Goal: Check status: Check status

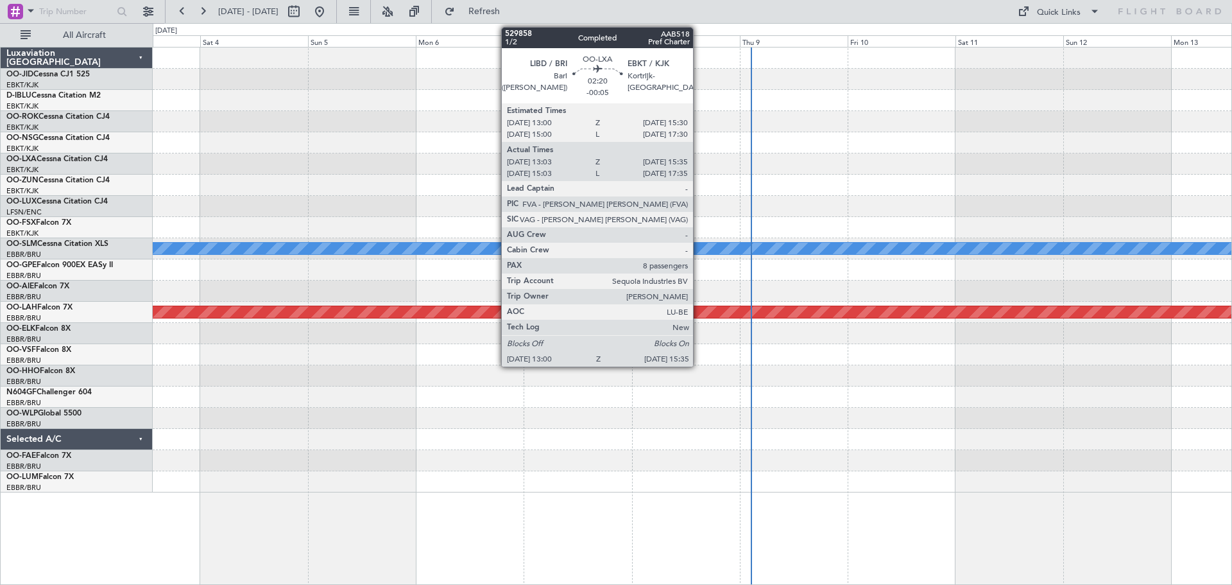
click at [762, 75] on div at bounding box center [692, 79] width 1079 height 21
click at [762, 74] on div at bounding box center [692, 79] width 1079 height 21
click at [771, 97] on div at bounding box center [692, 100] width 1079 height 21
click at [472, 74] on div at bounding box center [692, 79] width 1079 height 21
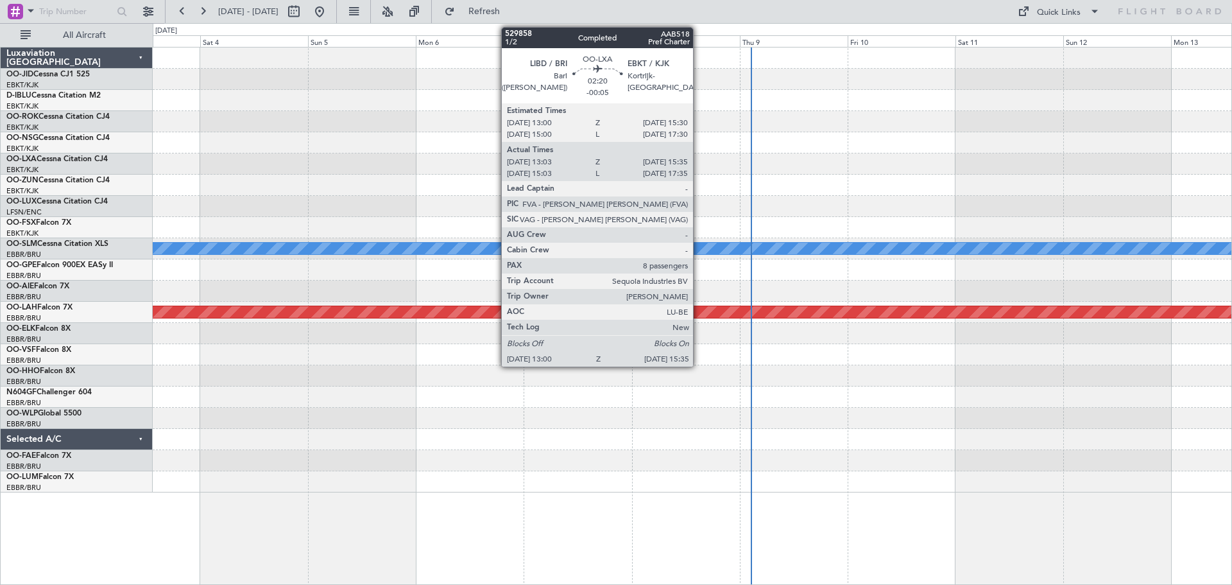
click at [472, 75] on div at bounding box center [692, 79] width 1079 height 21
click at [472, 76] on div at bounding box center [692, 79] width 1079 height 21
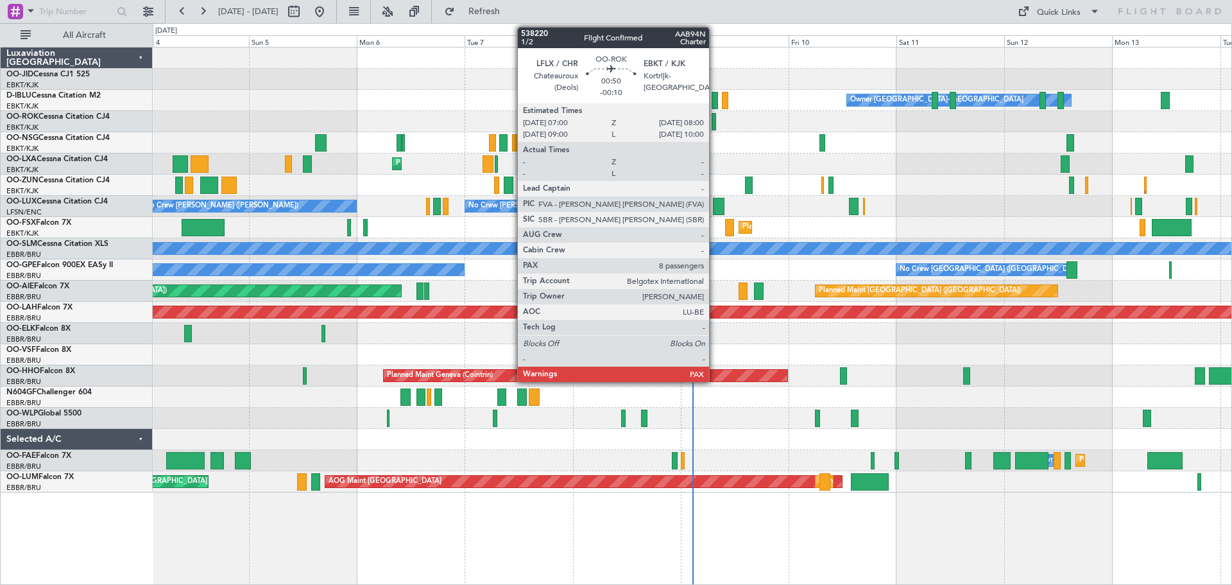
click at [715, 121] on div at bounding box center [714, 121] width 5 height 17
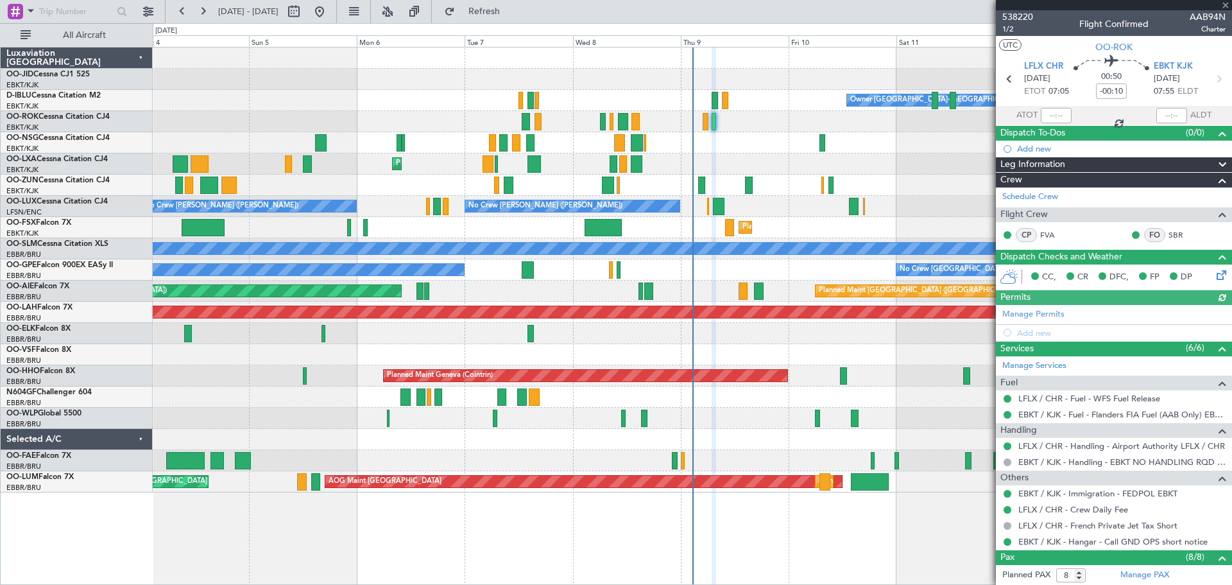
scroll to position [232, 0]
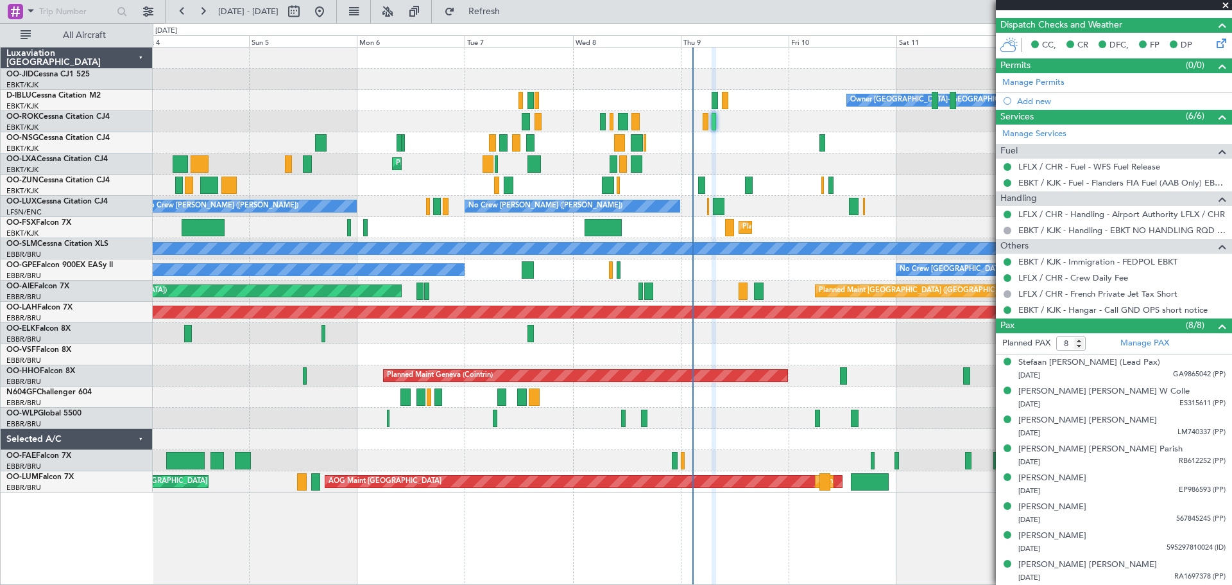
click at [1226, 5] on span at bounding box center [1225, 6] width 13 height 12
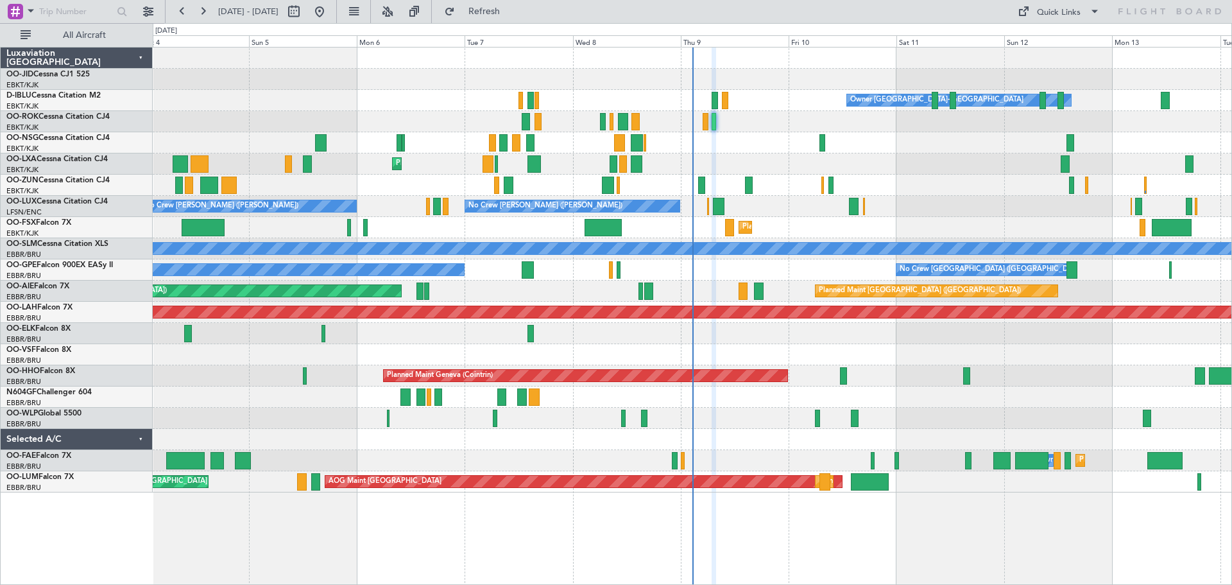
type input "0"
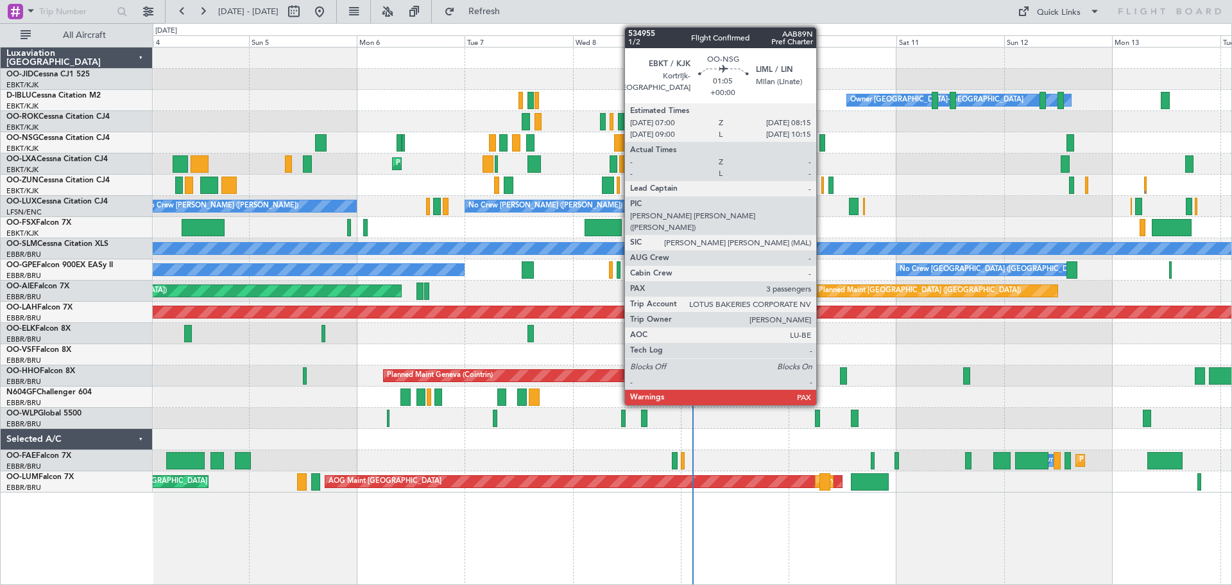
click at [822, 141] on div at bounding box center [823, 142] width 6 height 17
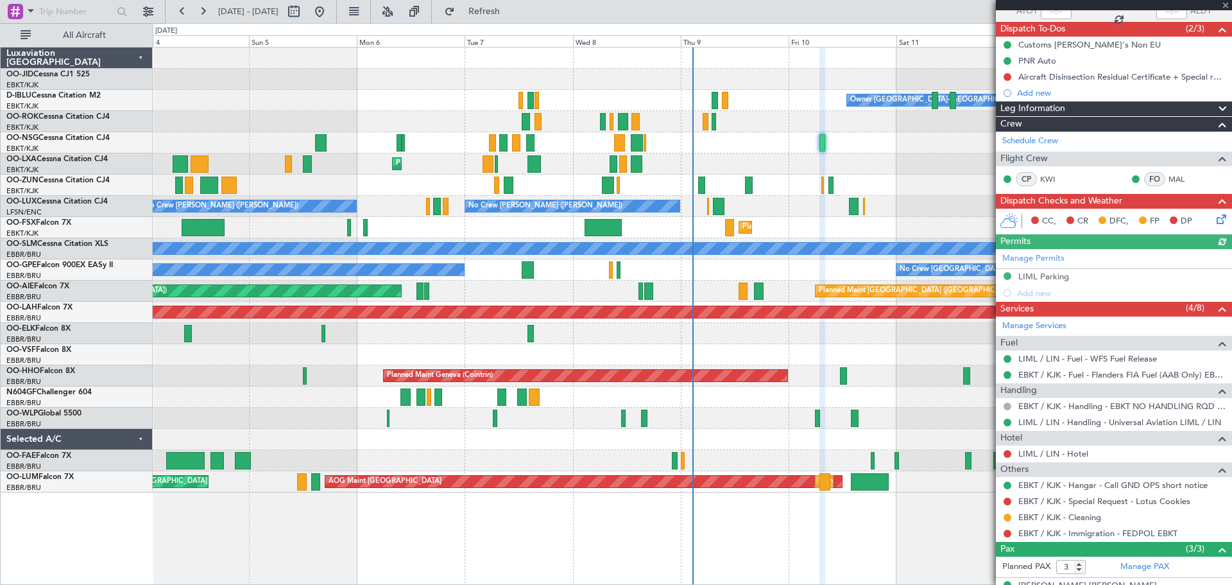
scroll to position [183, 0]
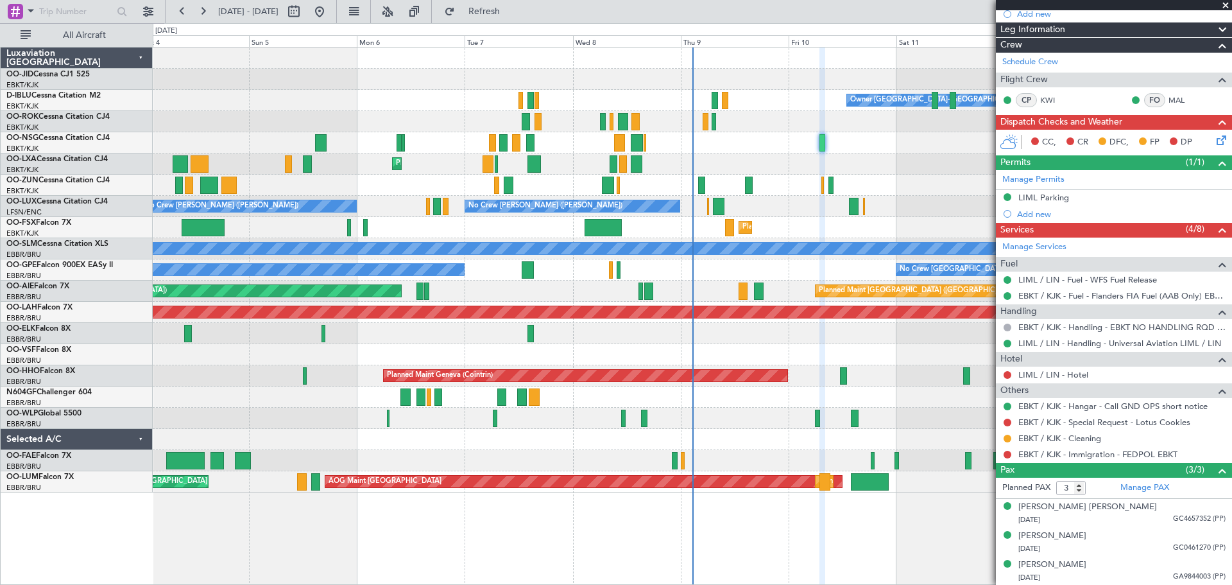
click at [1224, 3] on span at bounding box center [1225, 6] width 13 height 12
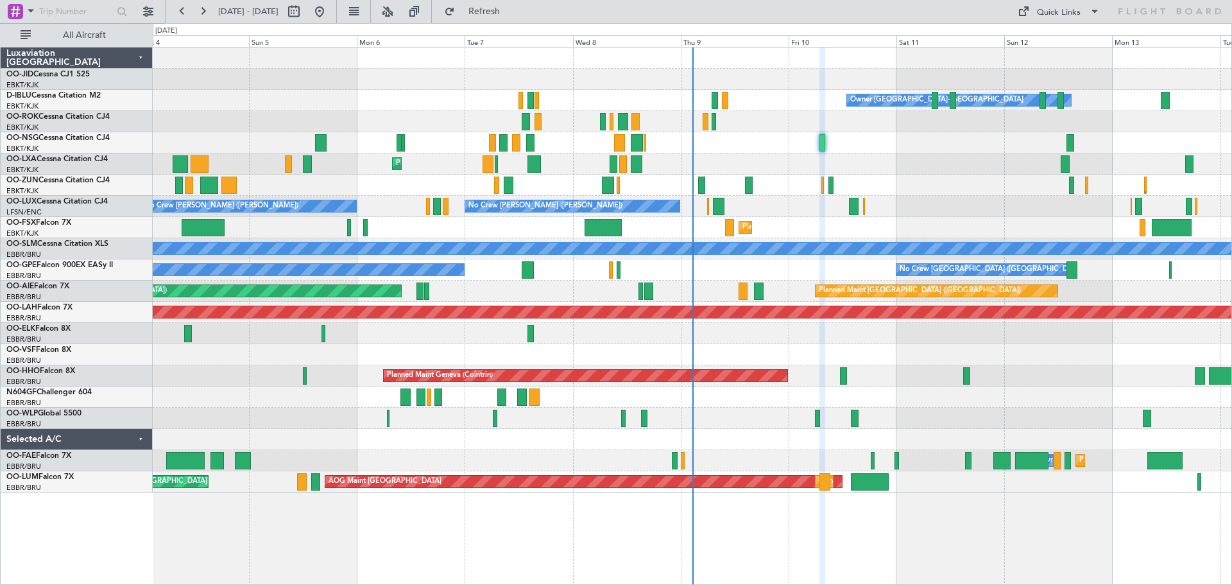
type input "0"
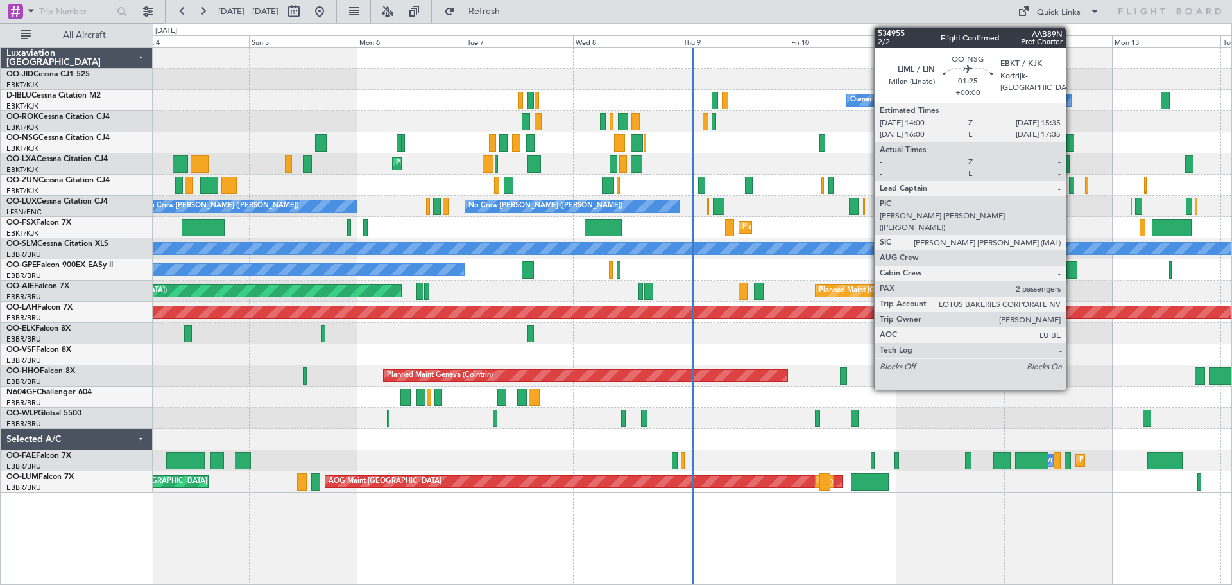
click at [1072, 139] on div at bounding box center [1071, 142] width 8 height 17
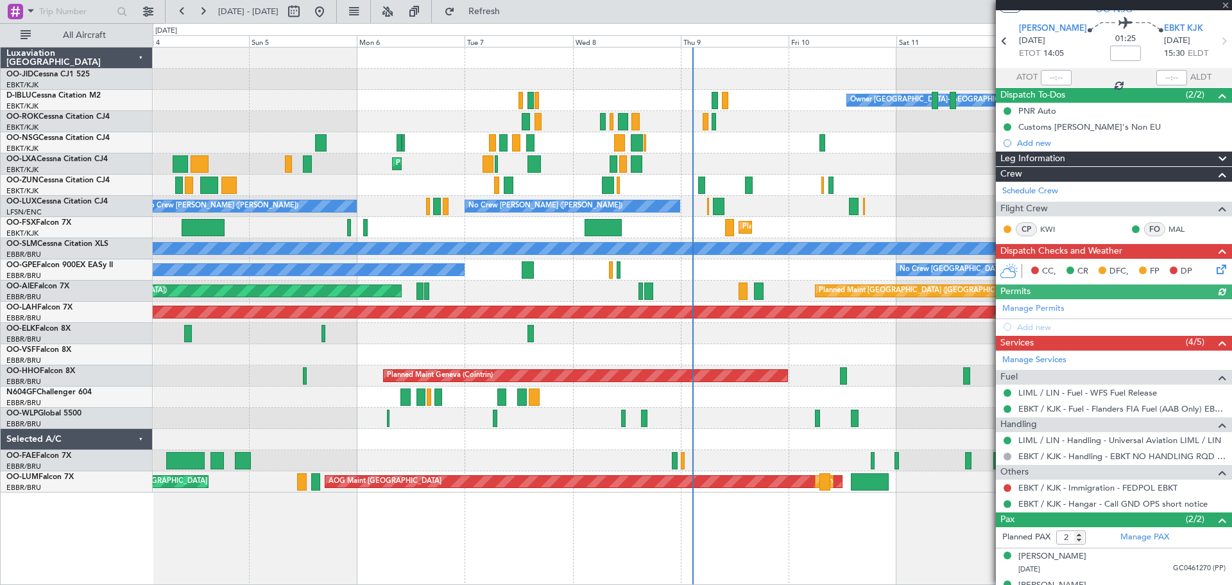
scroll to position [58, 0]
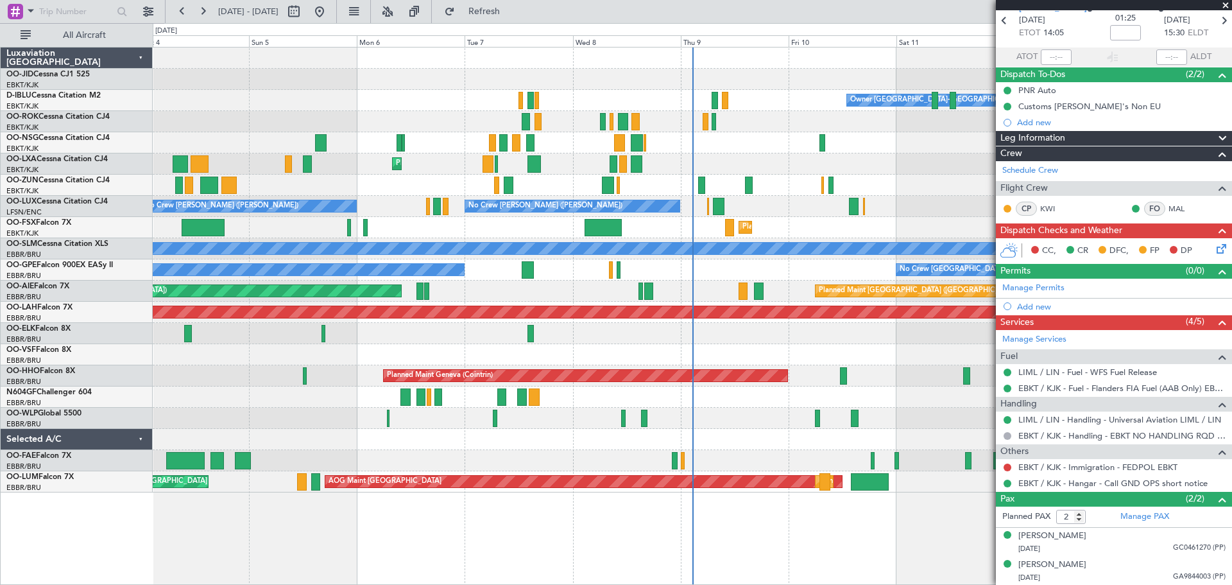
click at [1224, 1] on span at bounding box center [1225, 6] width 13 height 12
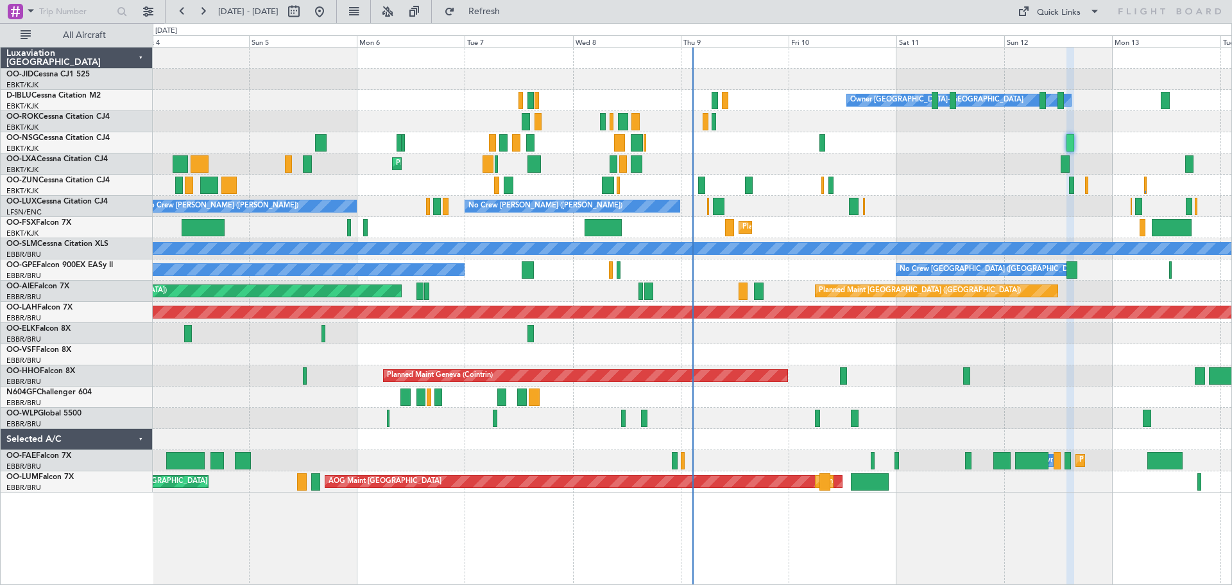
type input "0"
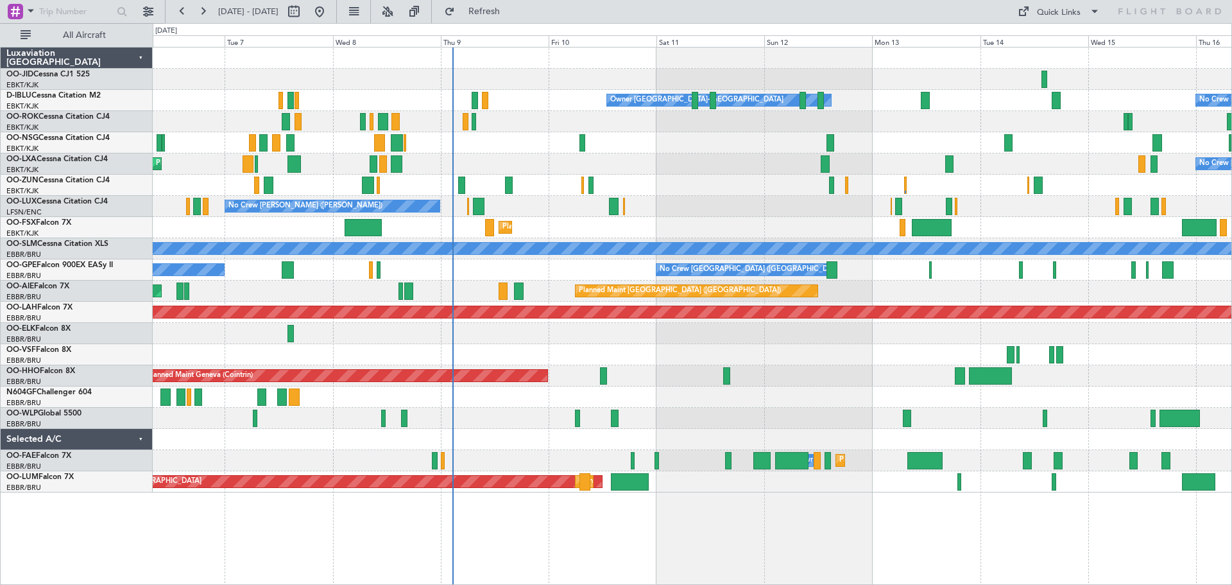
click at [885, 152] on div at bounding box center [692, 142] width 1079 height 21
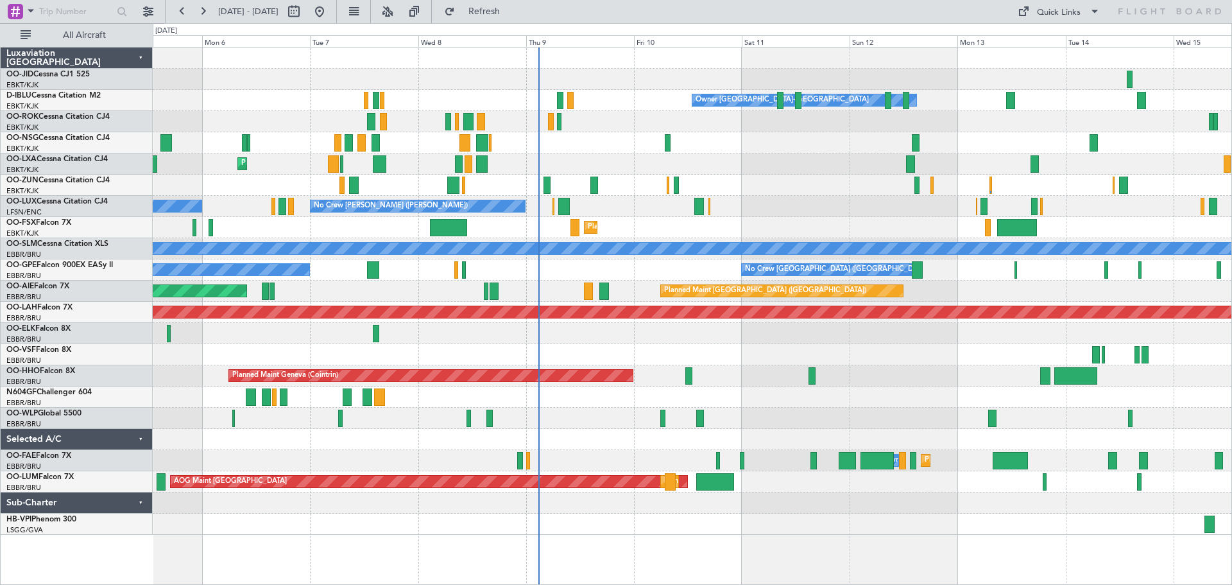
click at [839, 189] on div at bounding box center [692, 185] width 1079 height 21
